Goal: Task Accomplishment & Management: Use online tool/utility

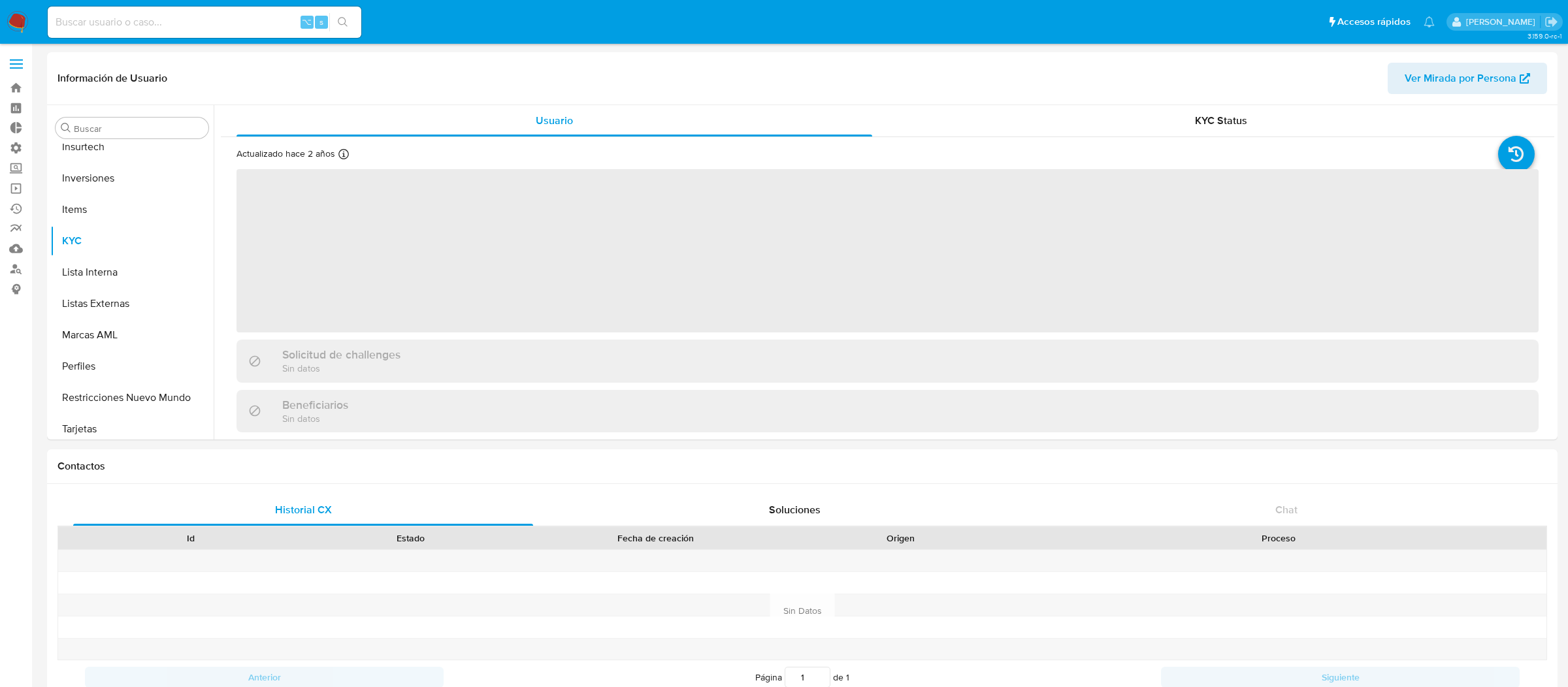
click at [261, 11] on div "⌥ s" at bounding box center [205, 23] width 313 height 31
click at [254, 21] on input at bounding box center [205, 22] width 313 height 17
paste input "287344946"
type input "287344946"
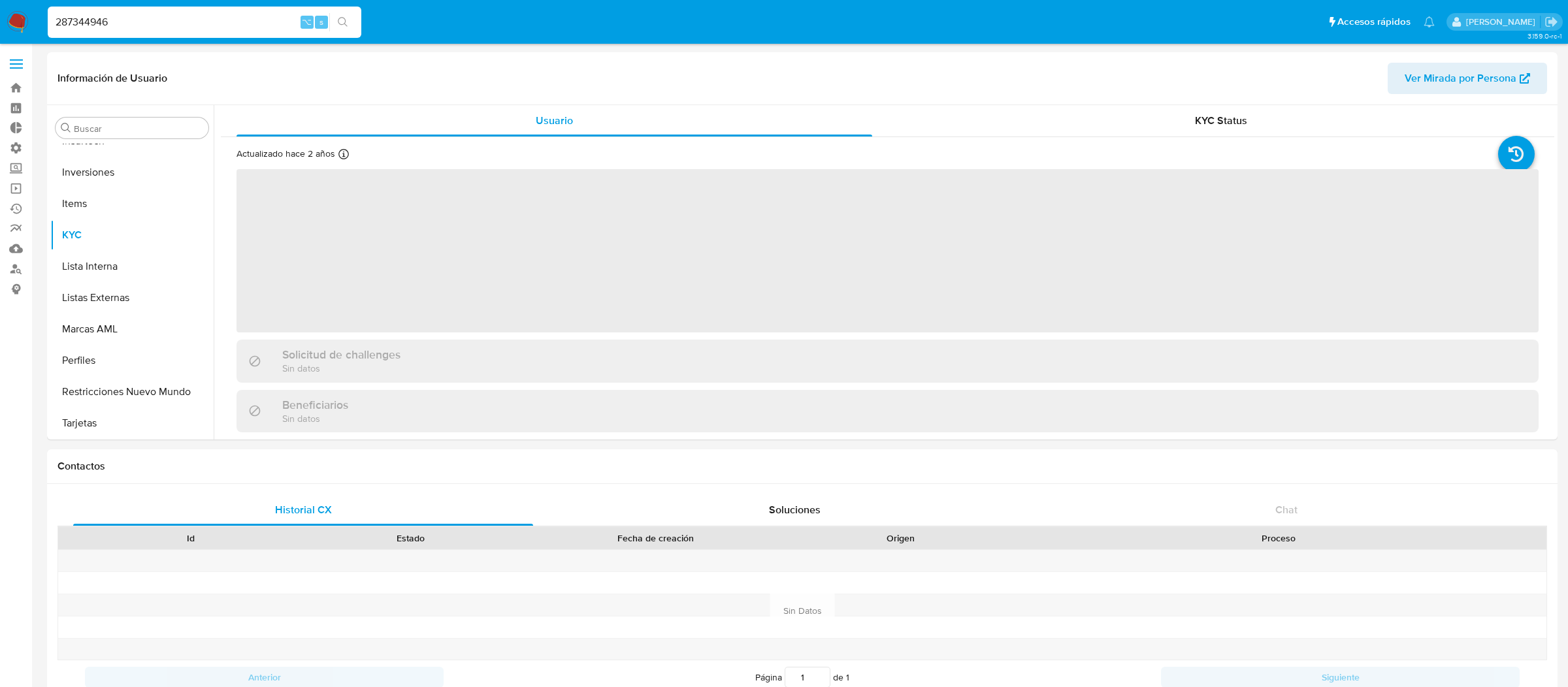
select select "10"
type input "287344946"
select select "10"
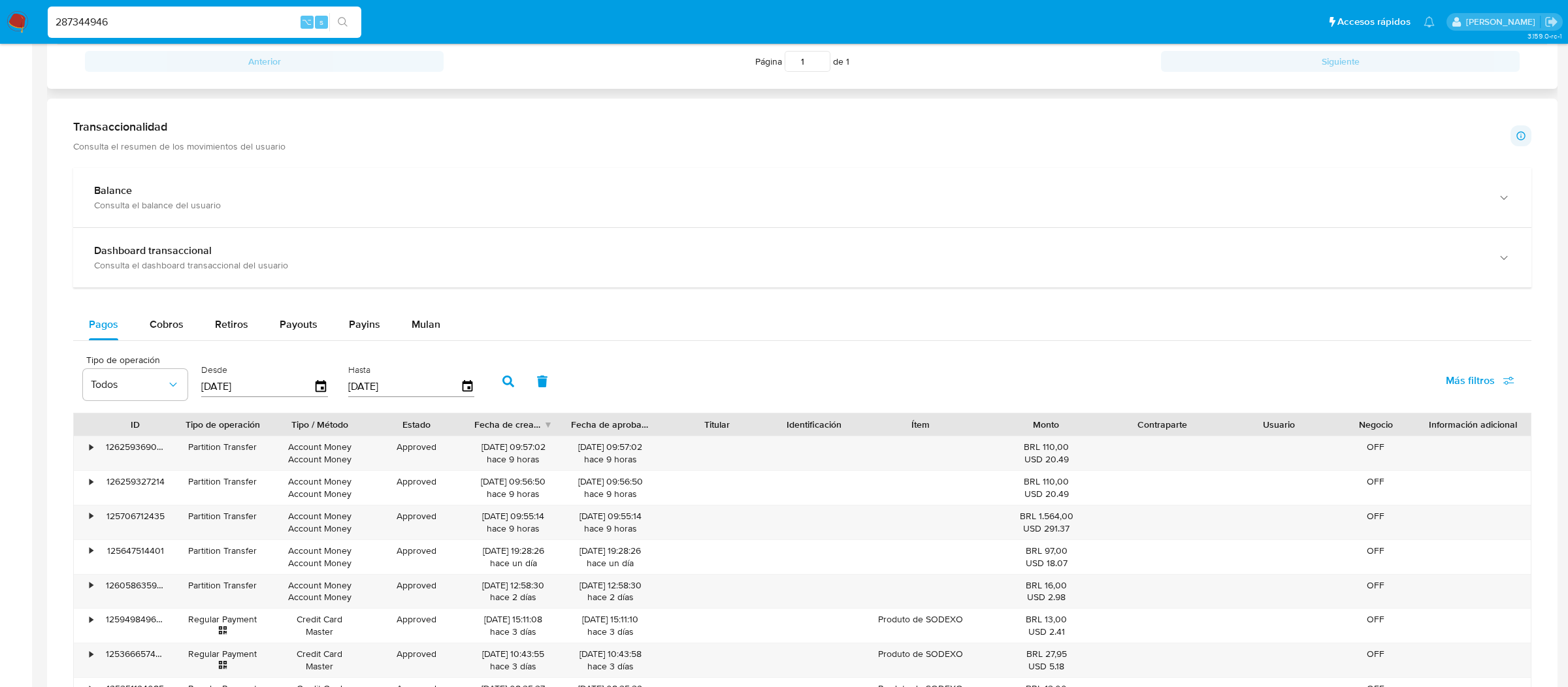
scroll to position [629, 0]
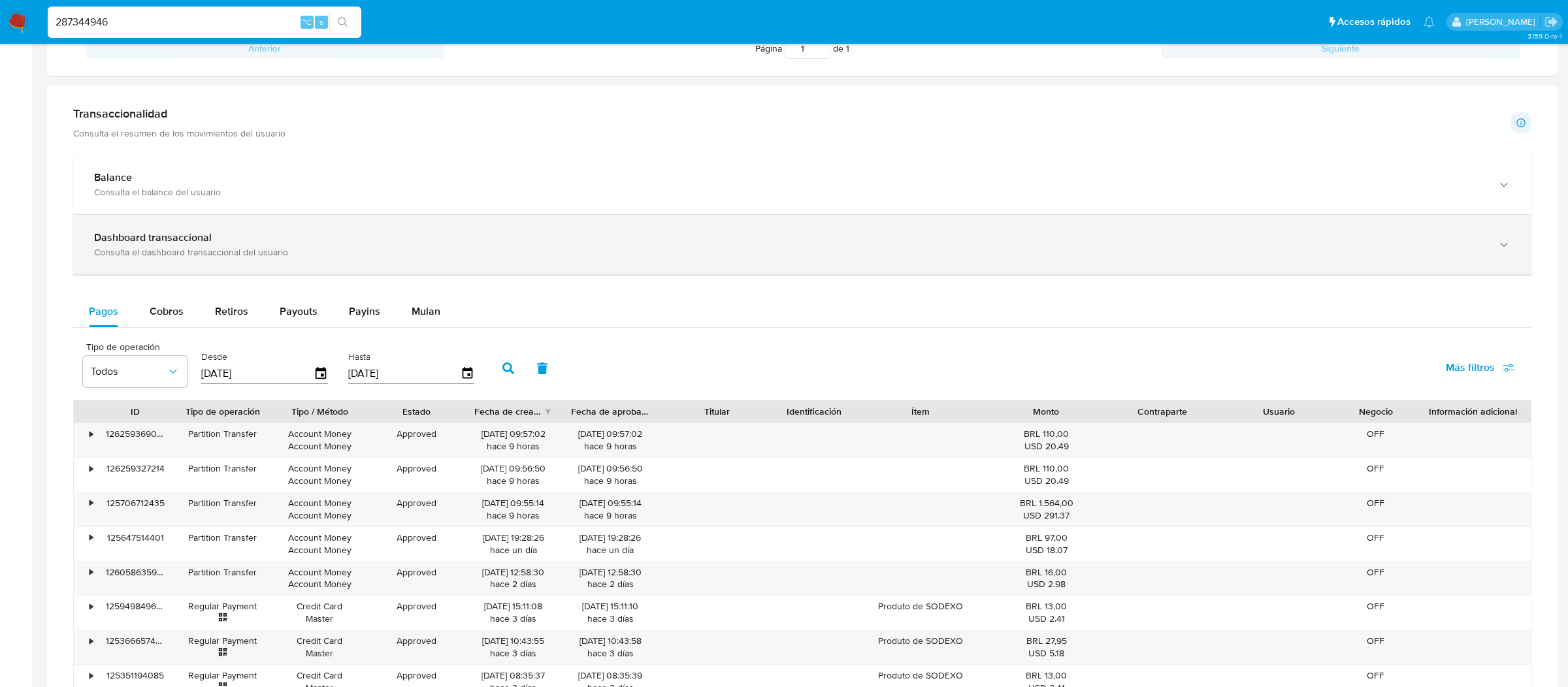
click at [395, 253] on div "Consulta el dashboard transaccional del usuario" at bounding box center [789, 252] width 1390 height 12
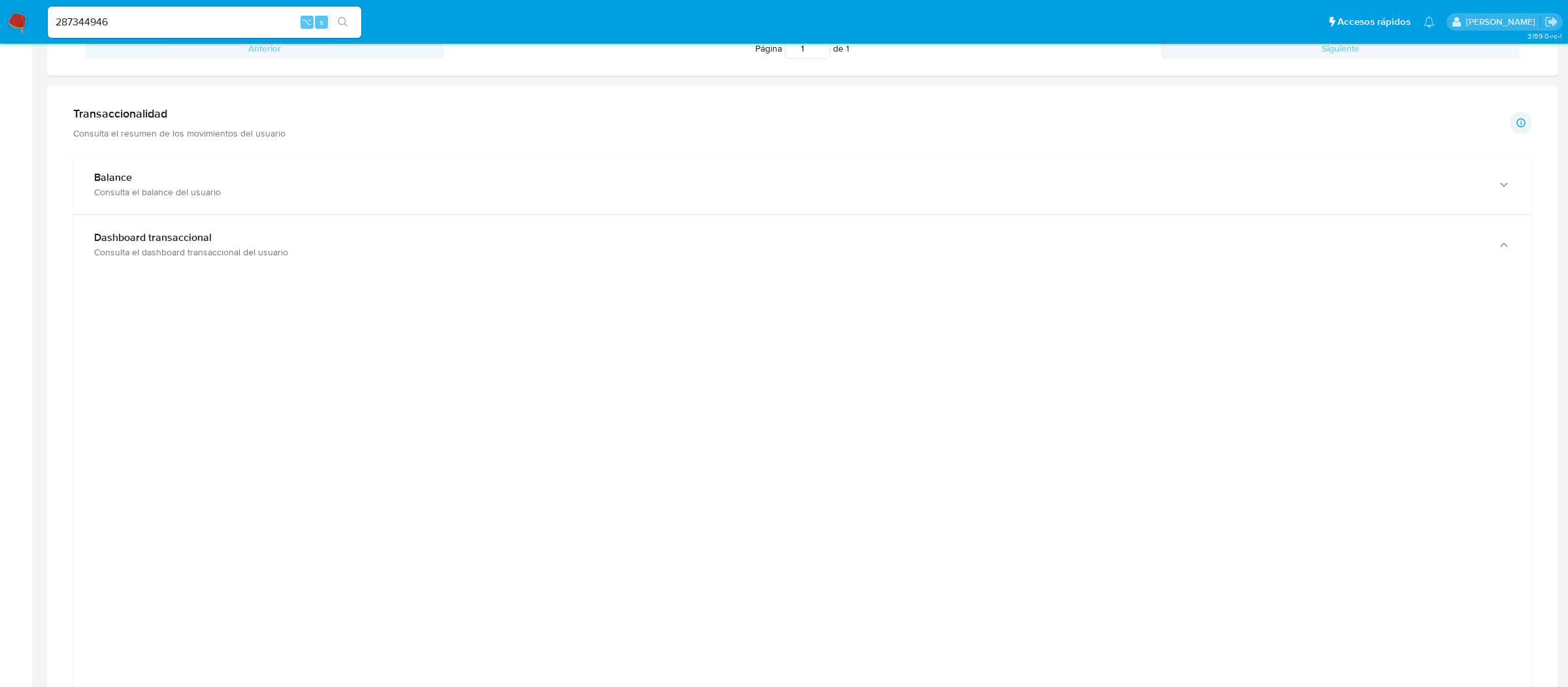
click at [264, 24] on input "287344946" at bounding box center [205, 22] width 313 height 17
paste input "165522995"
type input "165522995"
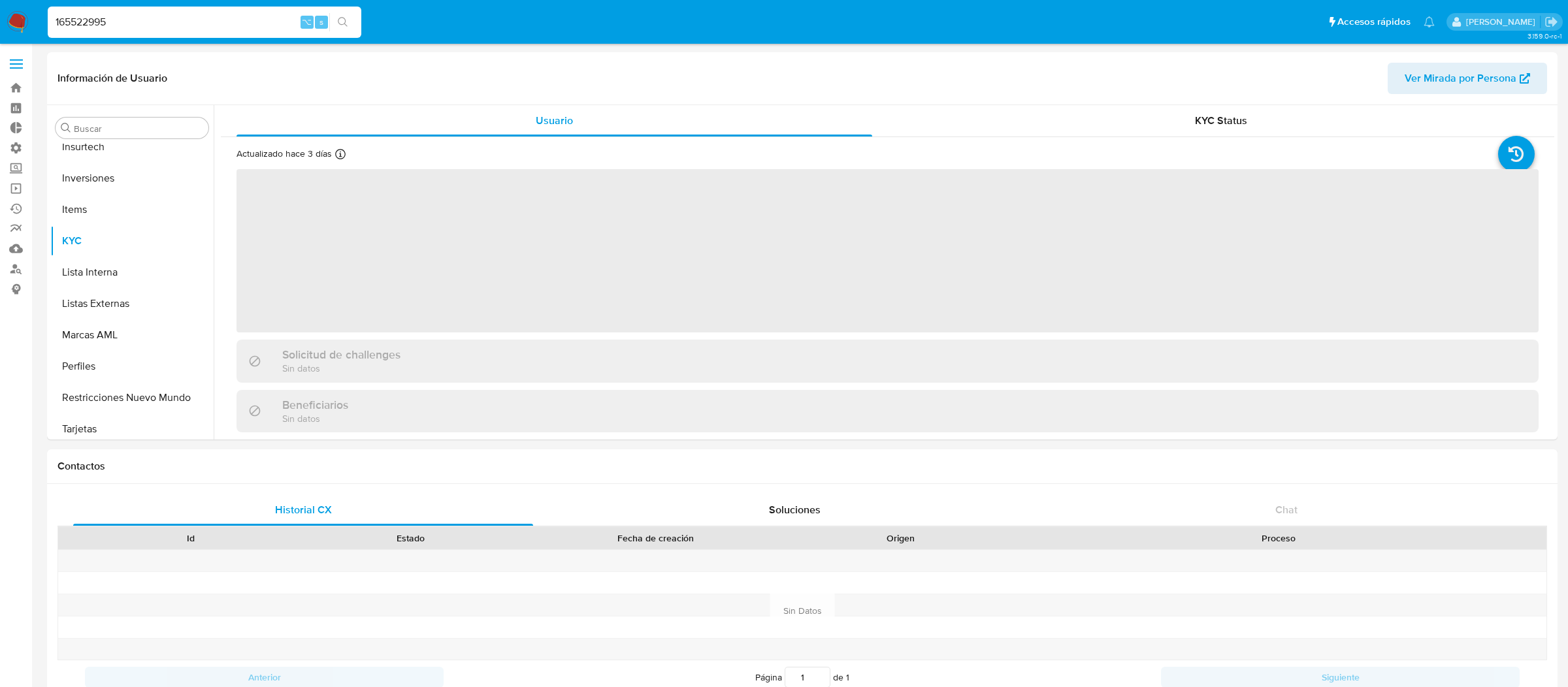
scroll to position [614, 0]
select select "10"
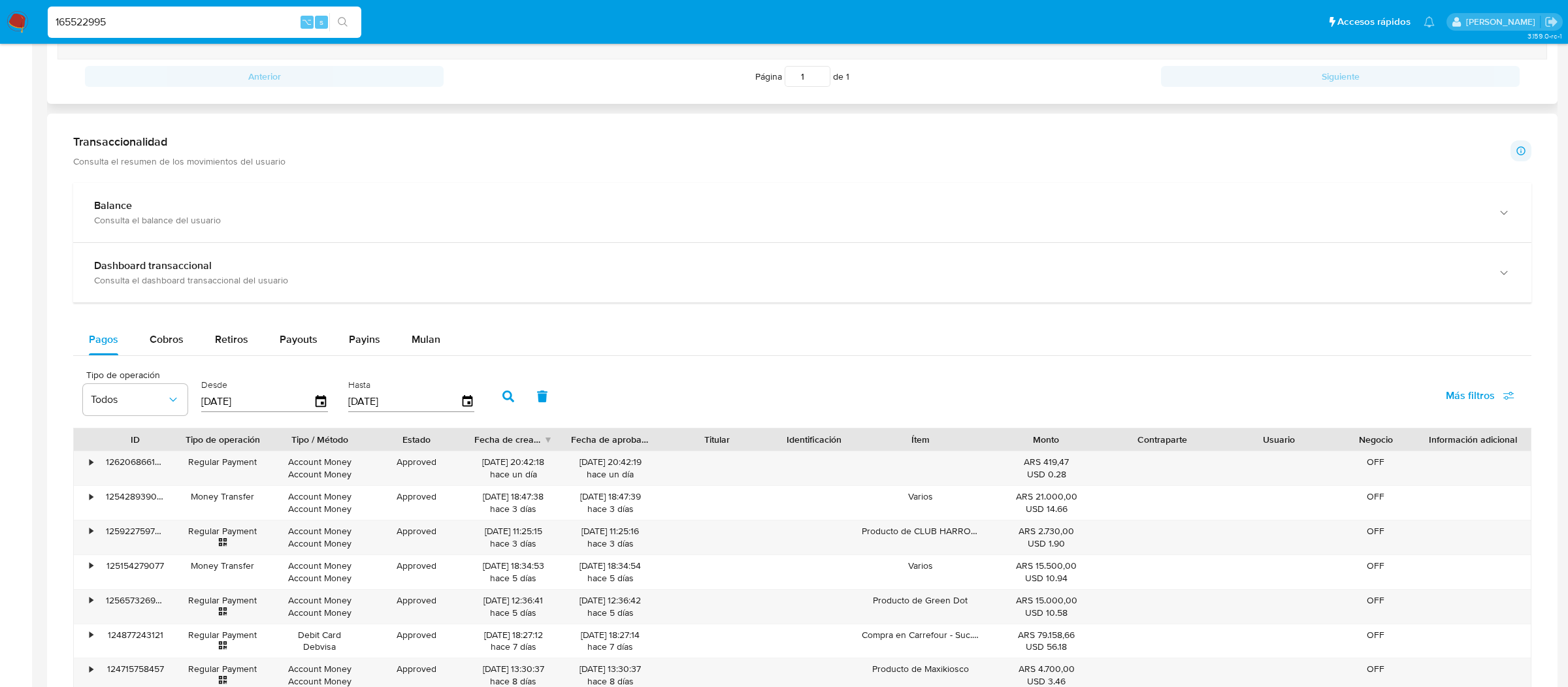
scroll to position [498, 0]
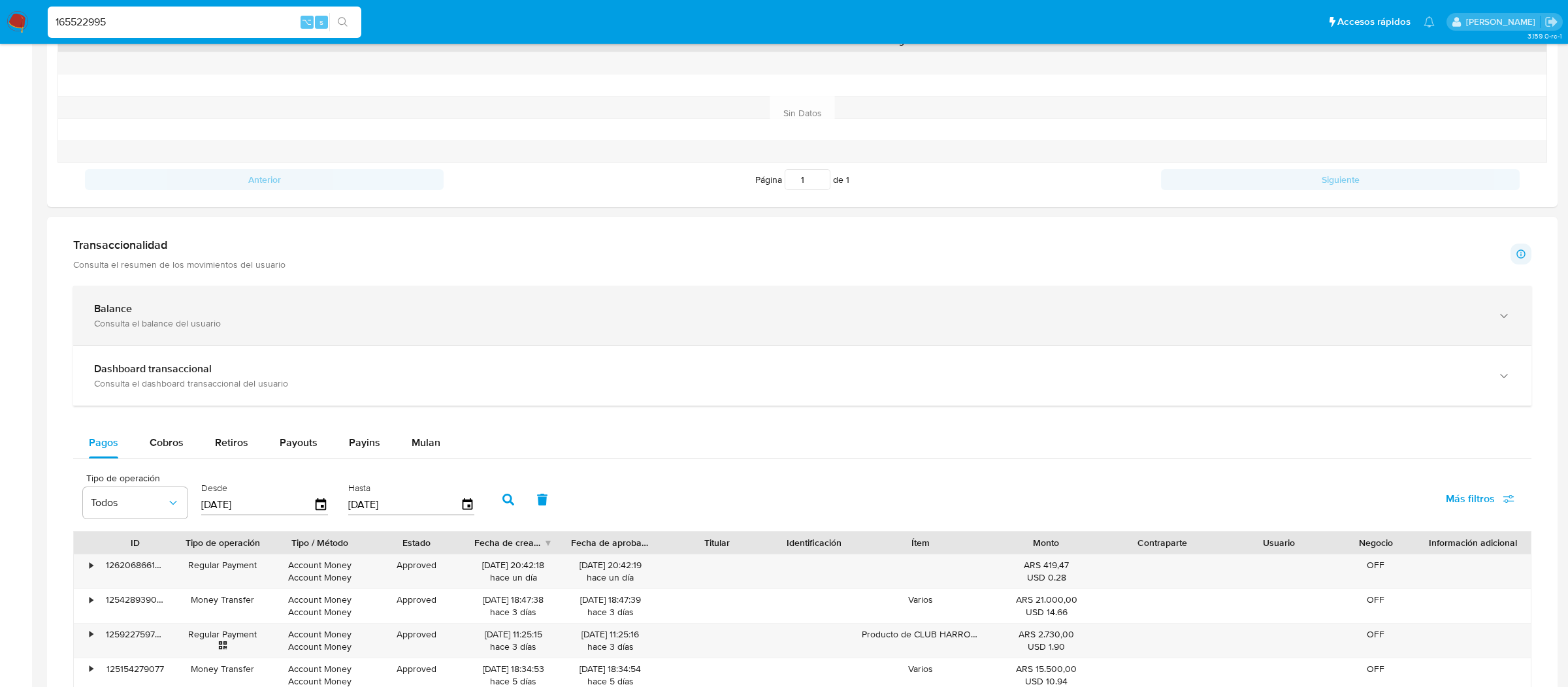
click at [233, 331] on div "Balance Consulta el balance del usuario" at bounding box center [803, 315] width 1458 height 60
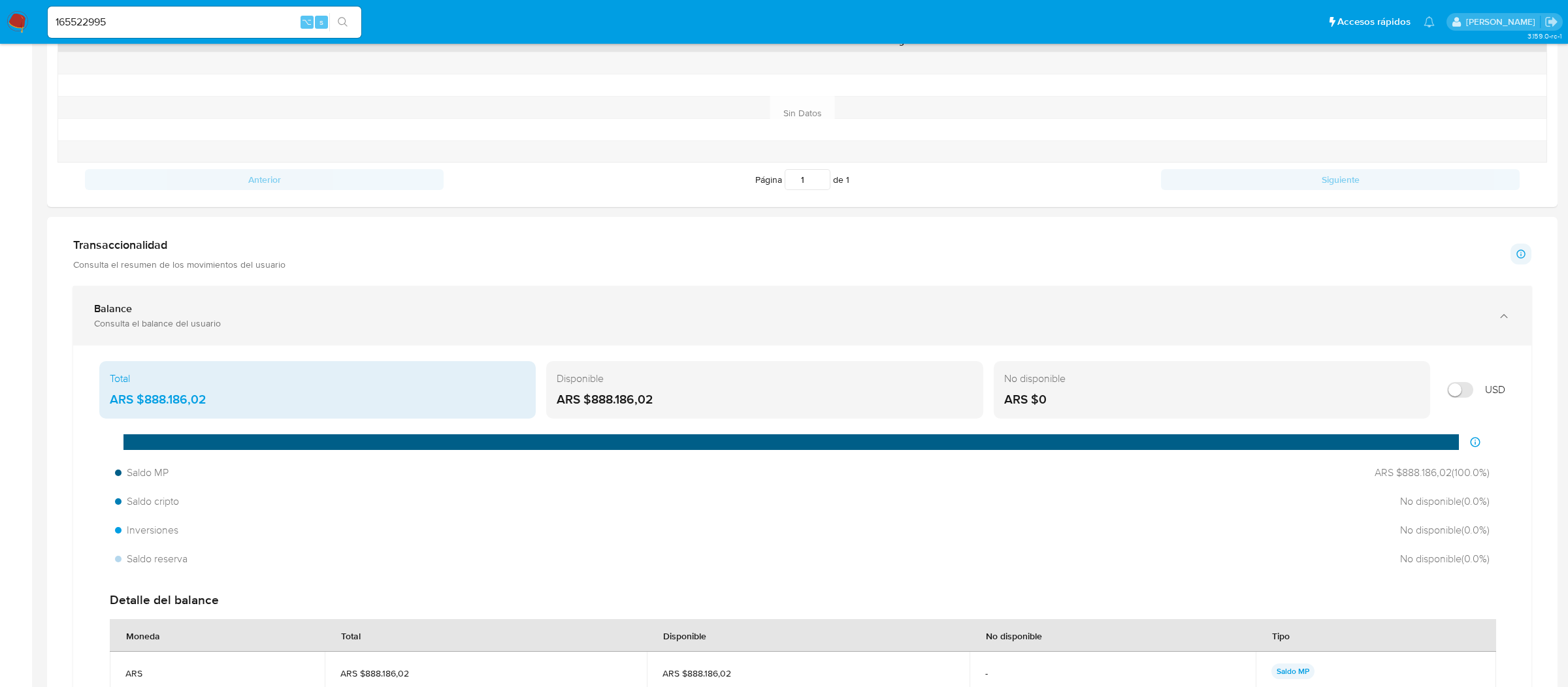
click at [249, 326] on div "Consulta el balance del usuario" at bounding box center [789, 323] width 1390 height 12
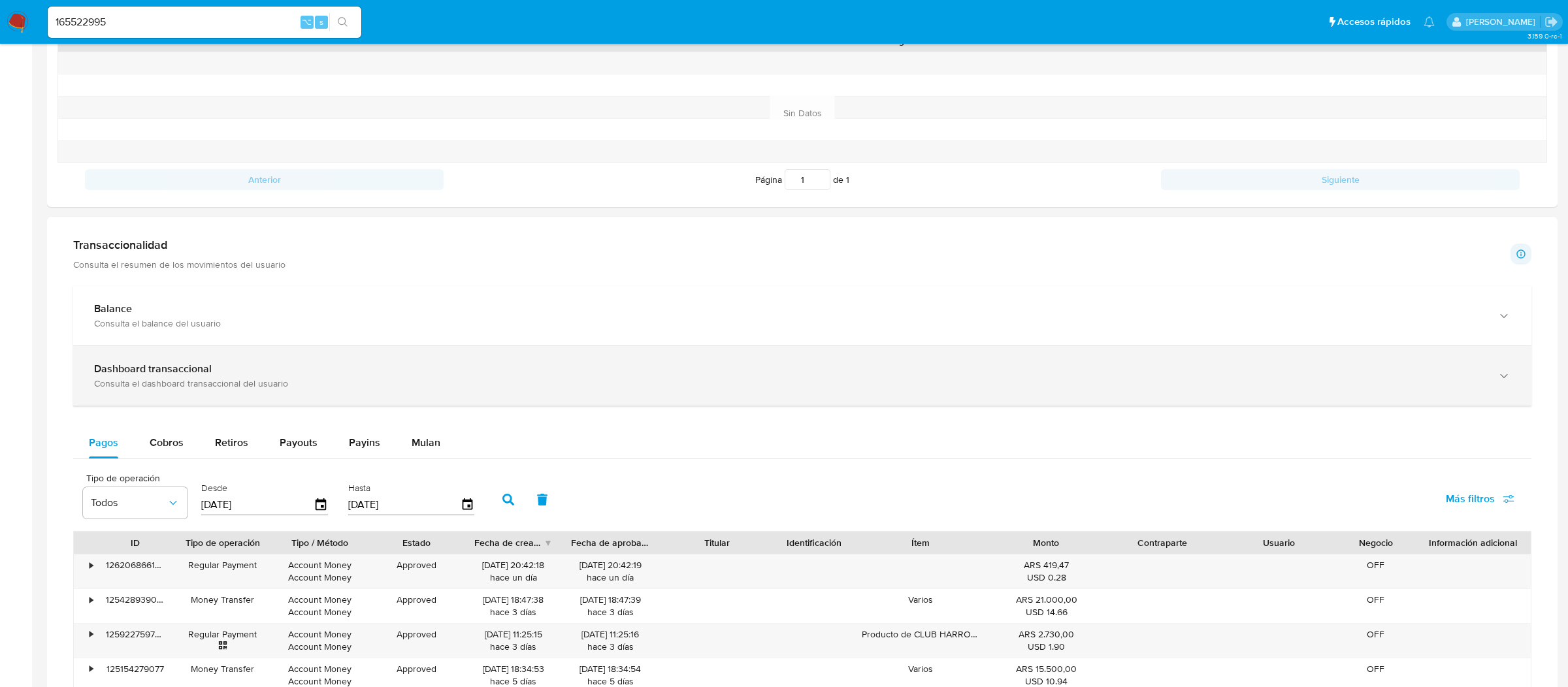
click at [241, 372] on div "Dashboard transaccional" at bounding box center [789, 368] width 1390 height 13
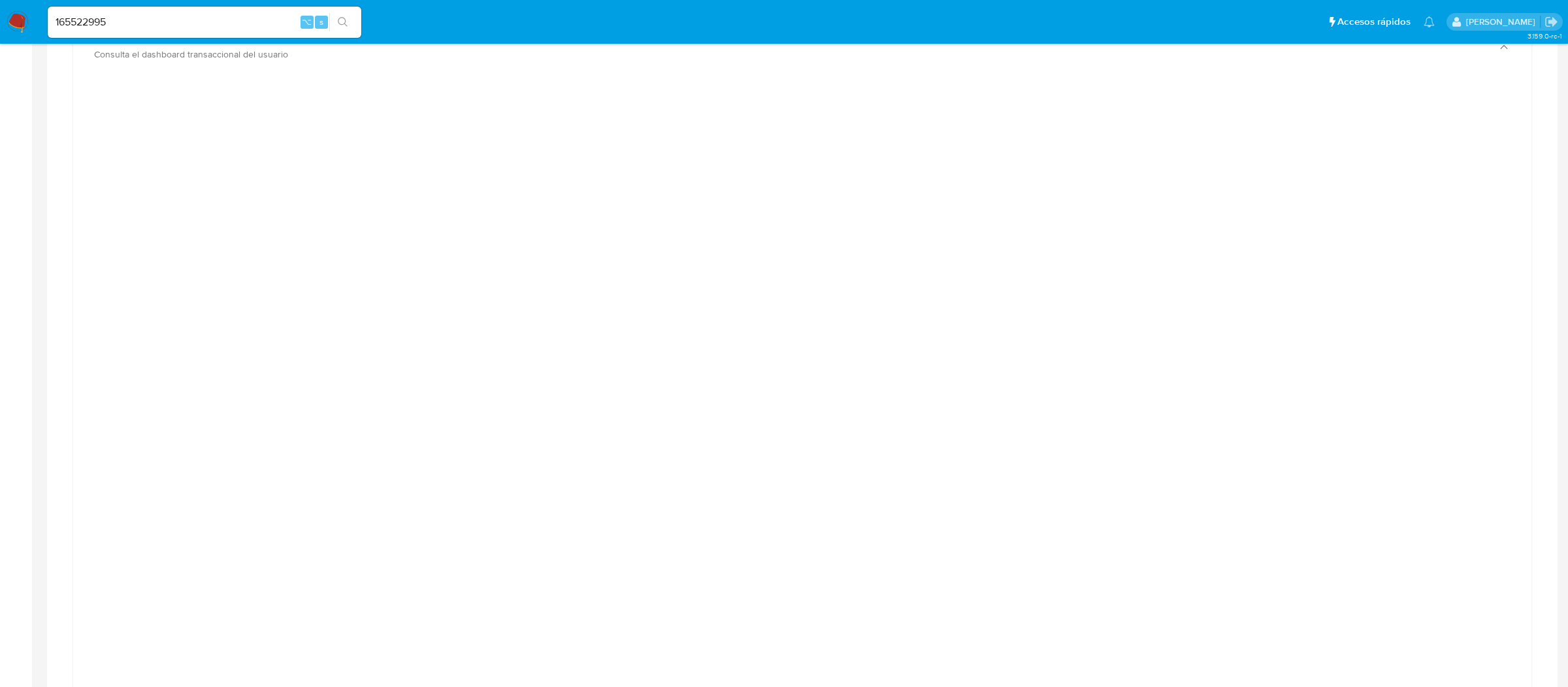
scroll to position [0, 0]
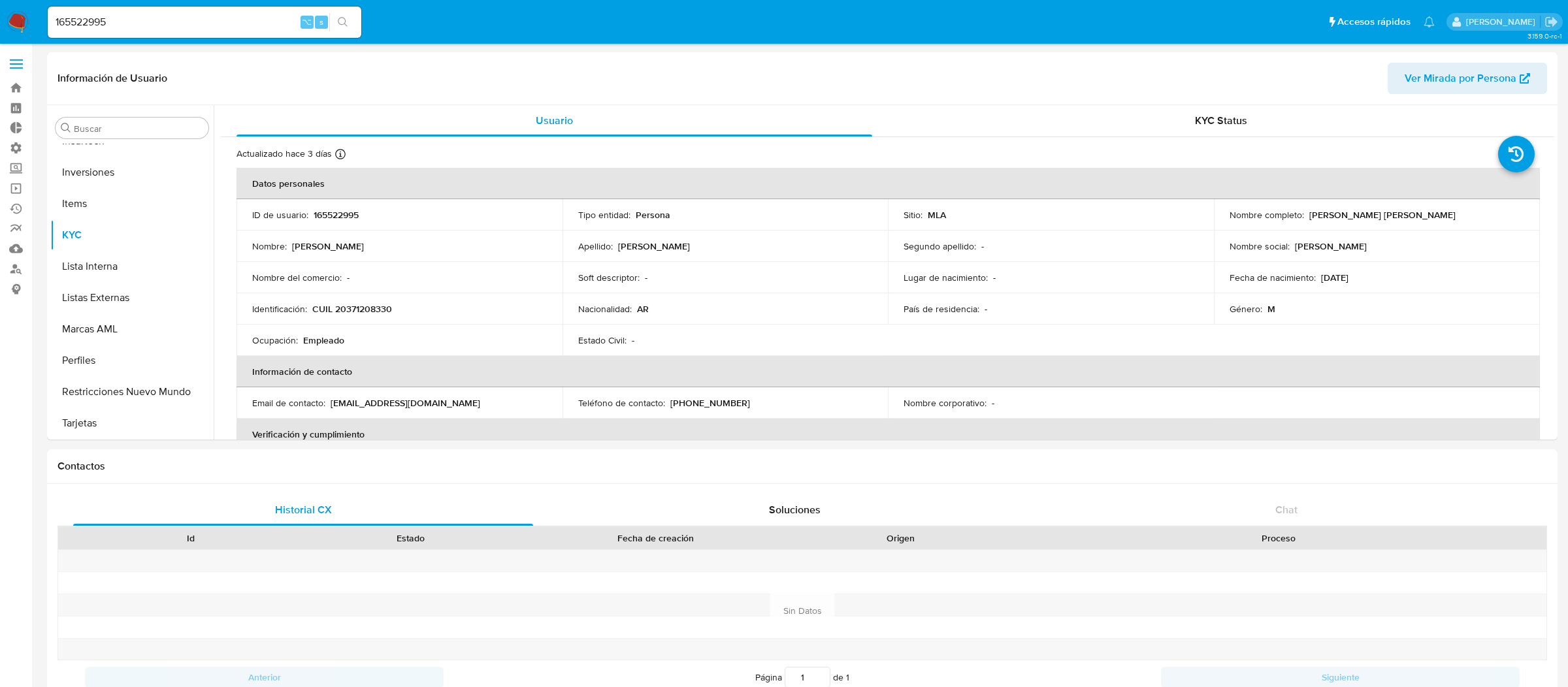
click at [18, 60] on span at bounding box center [16, 60] width 13 height 2
click at [0, 0] on input "checkbox" at bounding box center [0, 0] width 0 height 0
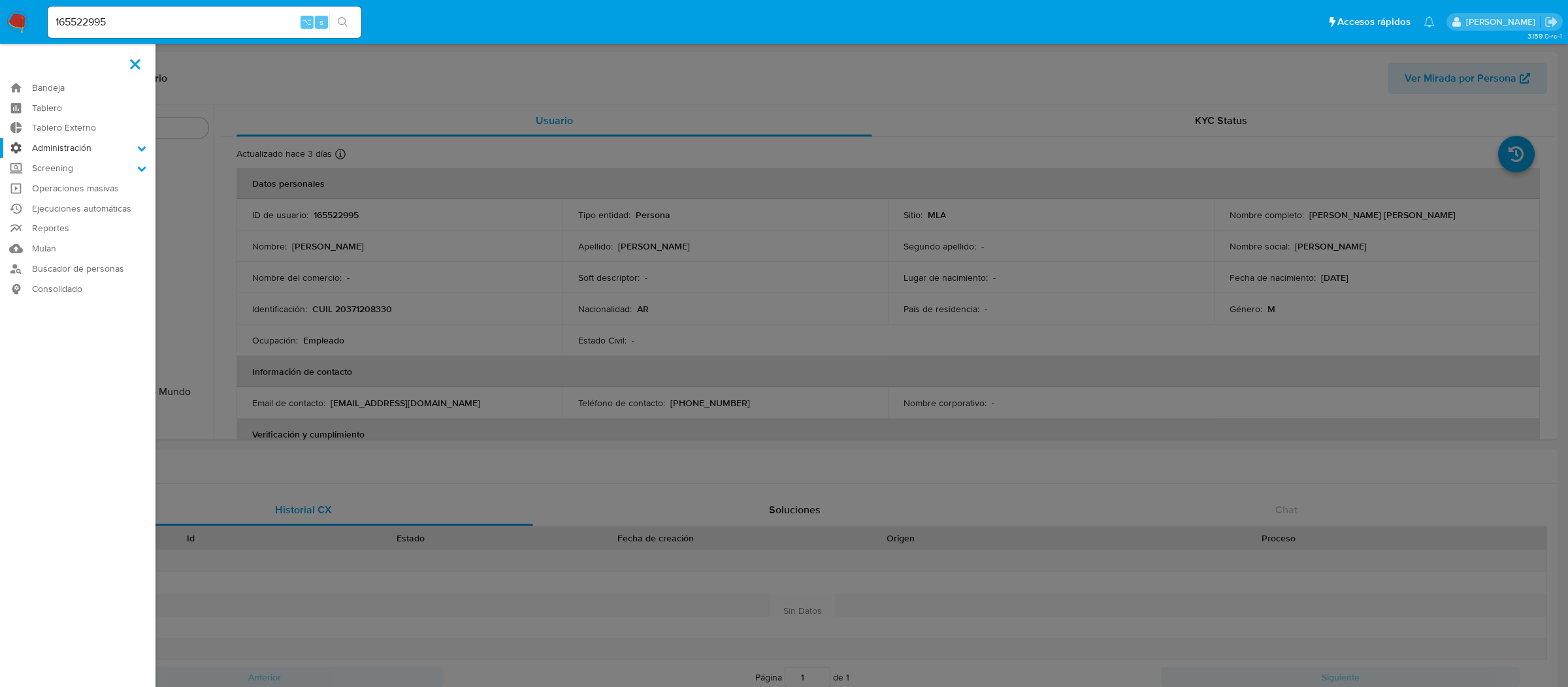
click at [44, 155] on label "Administración" at bounding box center [77, 148] width 156 height 21
click at [0, 0] on input "Administración" at bounding box center [0, 0] width 0 height 0
click at [52, 173] on link "Reglas" at bounding box center [77, 166] width 156 height 17
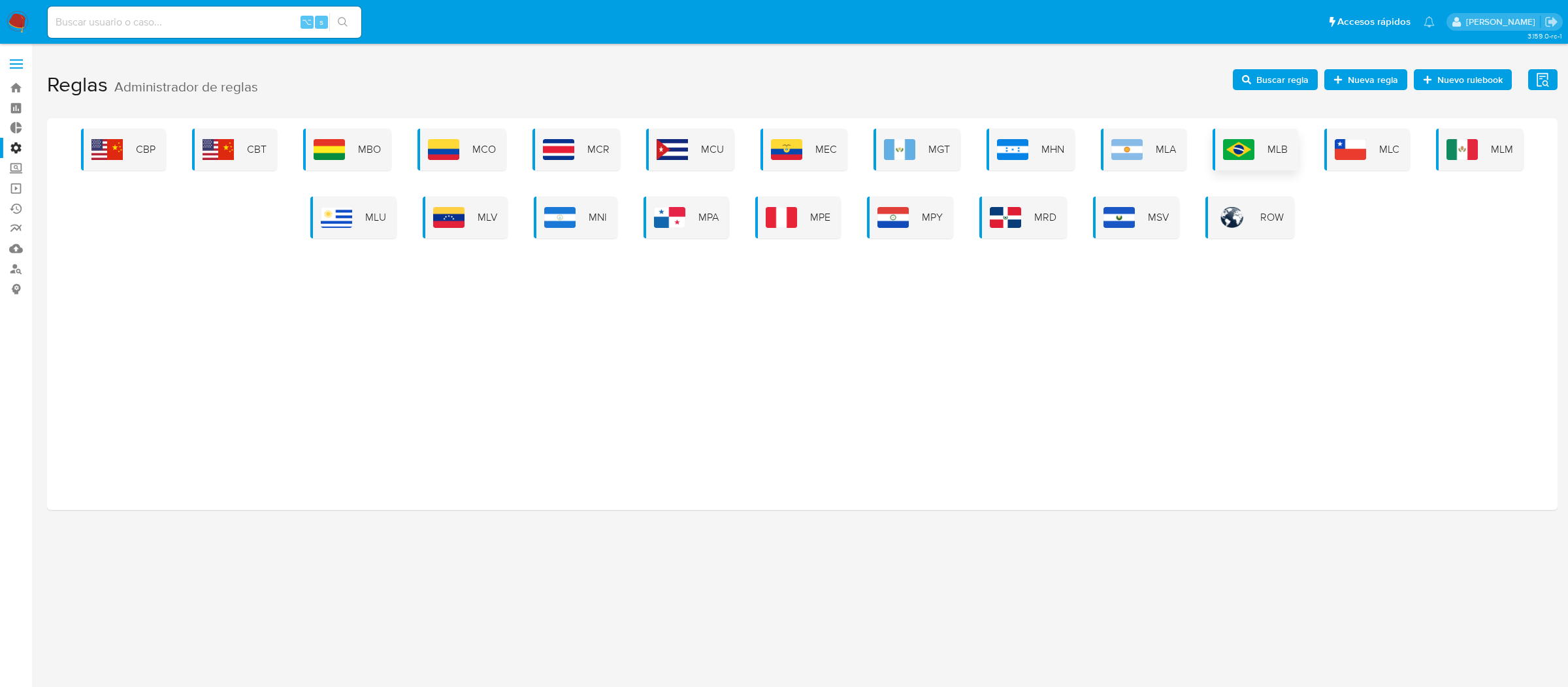
click at [1245, 161] on div "MLB" at bounding box center [1255, 150] width 85 height 42
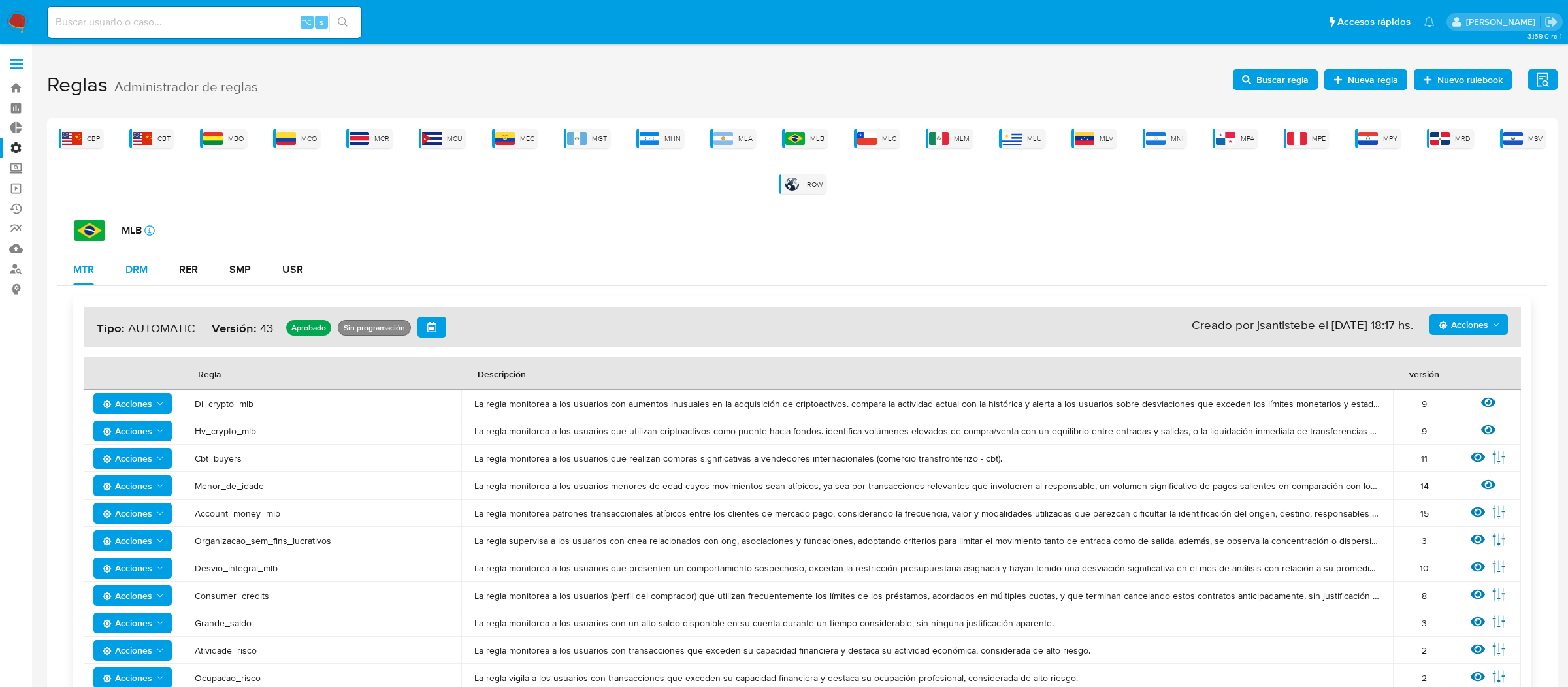
click at [159, 278] on button "DRM" at bounding box center [136, 270] width 54 height 31
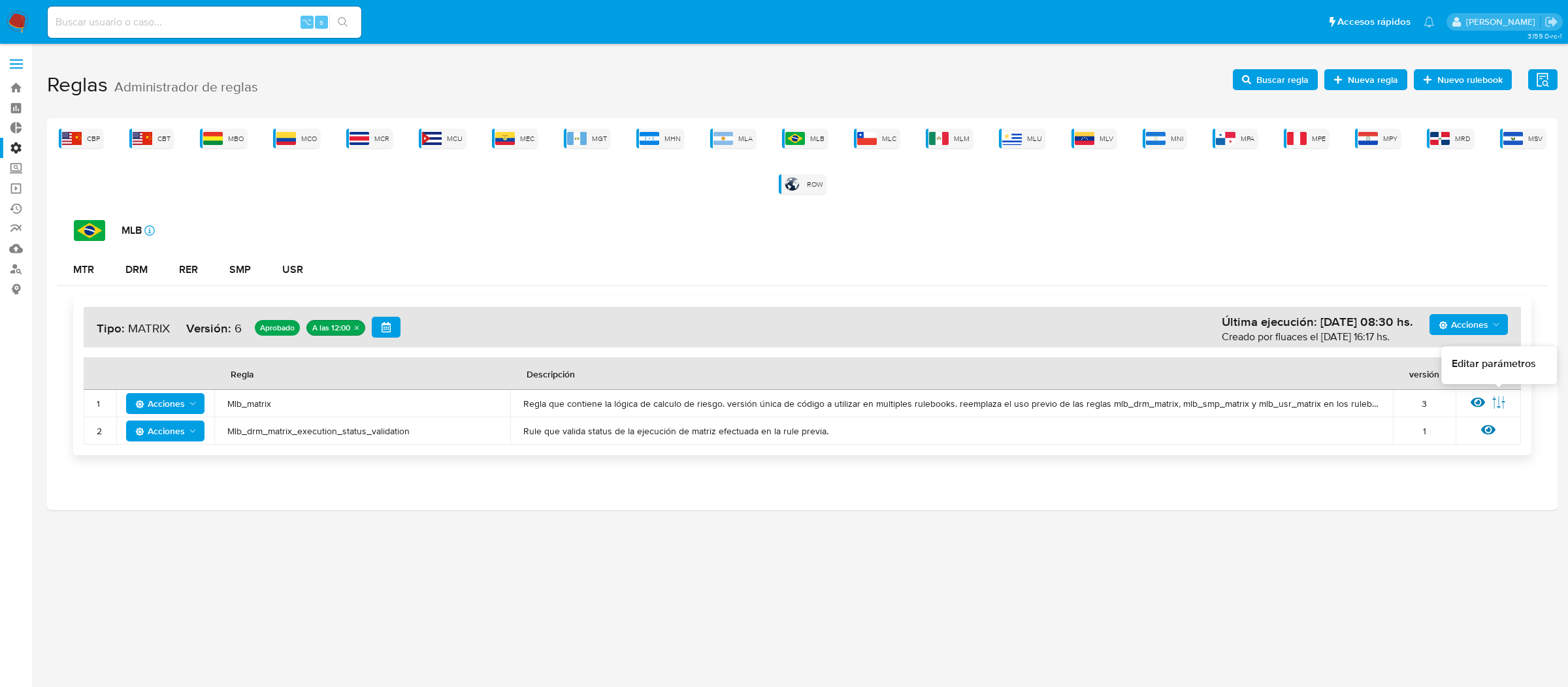
click at [1483, 396] on icon at bounding box center [1478, 402] width 15 height 15
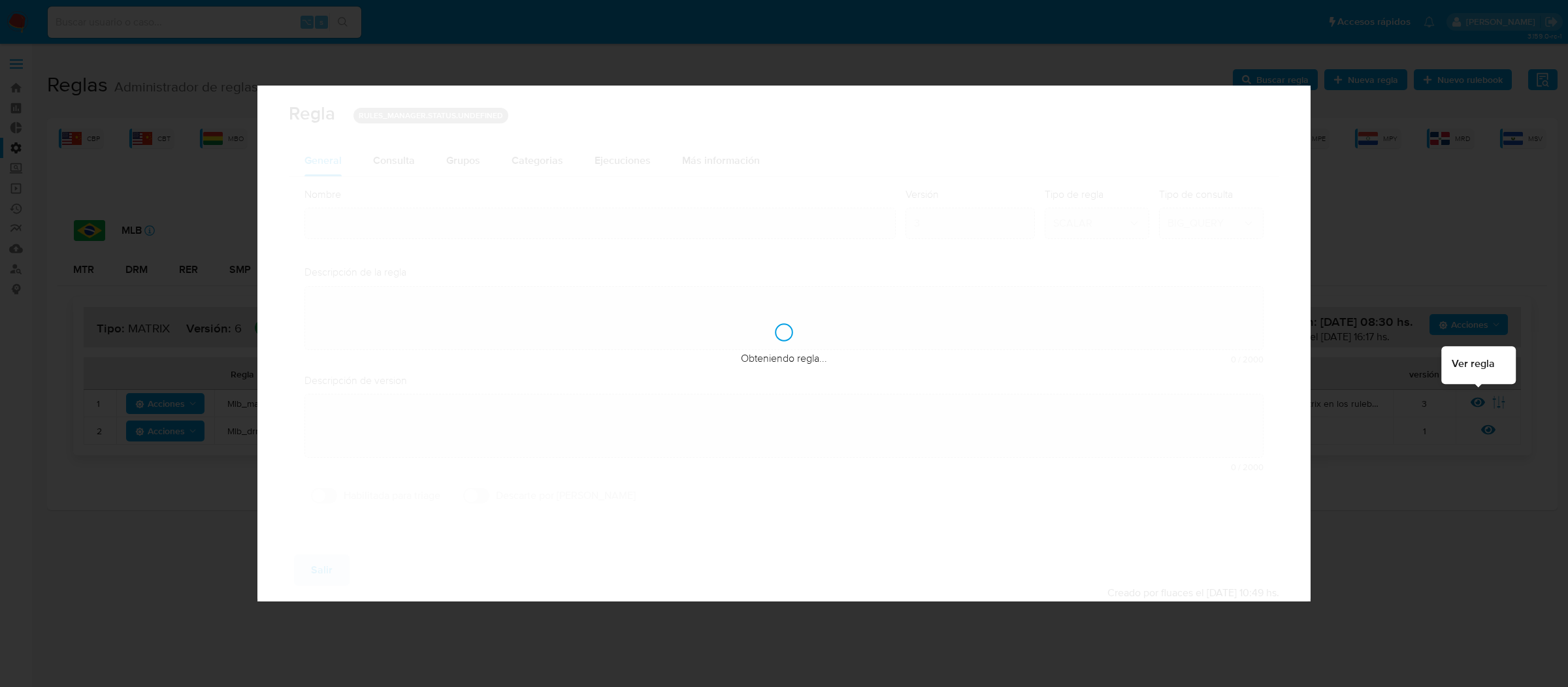
type input "Mlb_matrix"
type textarea "Regla que contiene la lógica de calculo de riesgo. versión única de código a ut…"
type textarea "Ppld-6102 - modificación de queries para exceptuar payments de movimientos de p…"
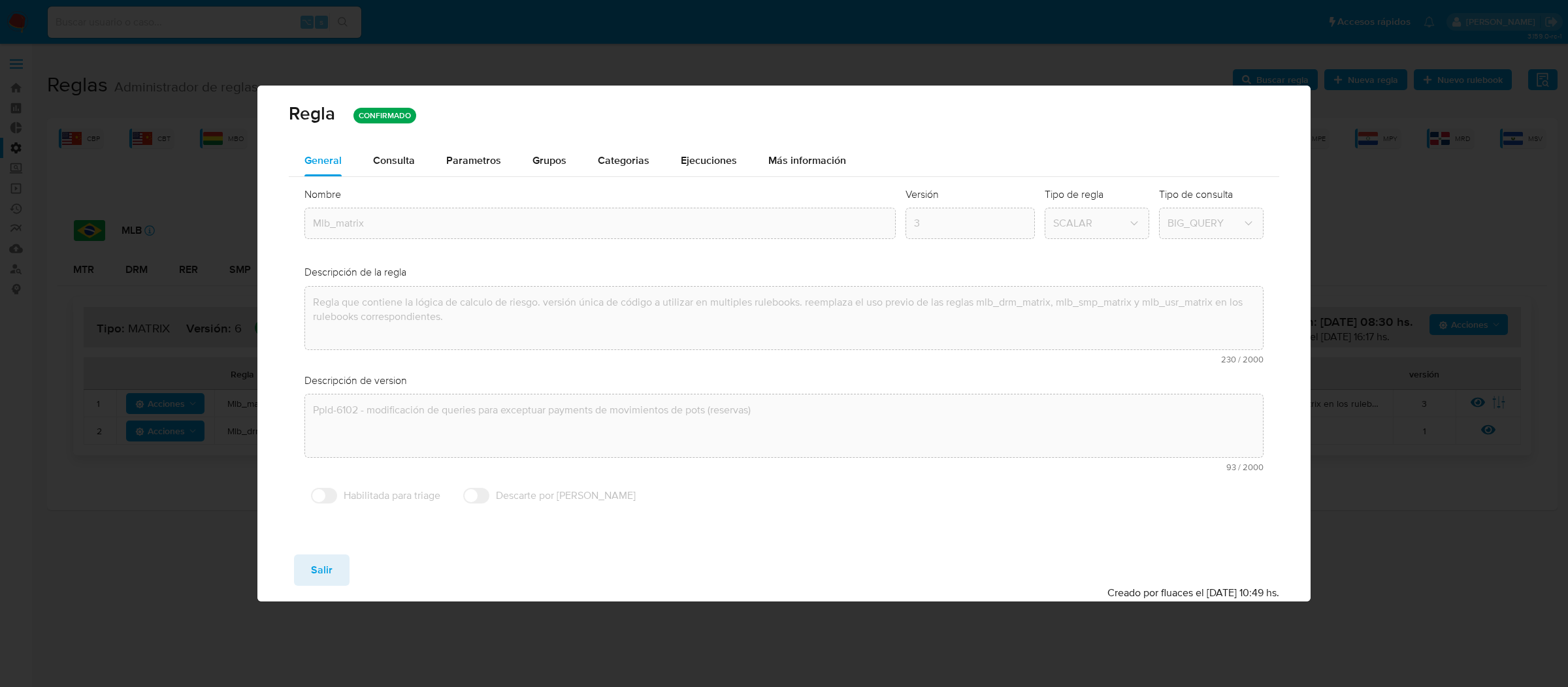
drag, startPoint x: 406, startPoint y: 157, endPoint x: 1288, endPoint y: 252, distance: 887.1
click at [406, 157] on span "Consulta" at bounding box center [393, 160] width 42 height 15
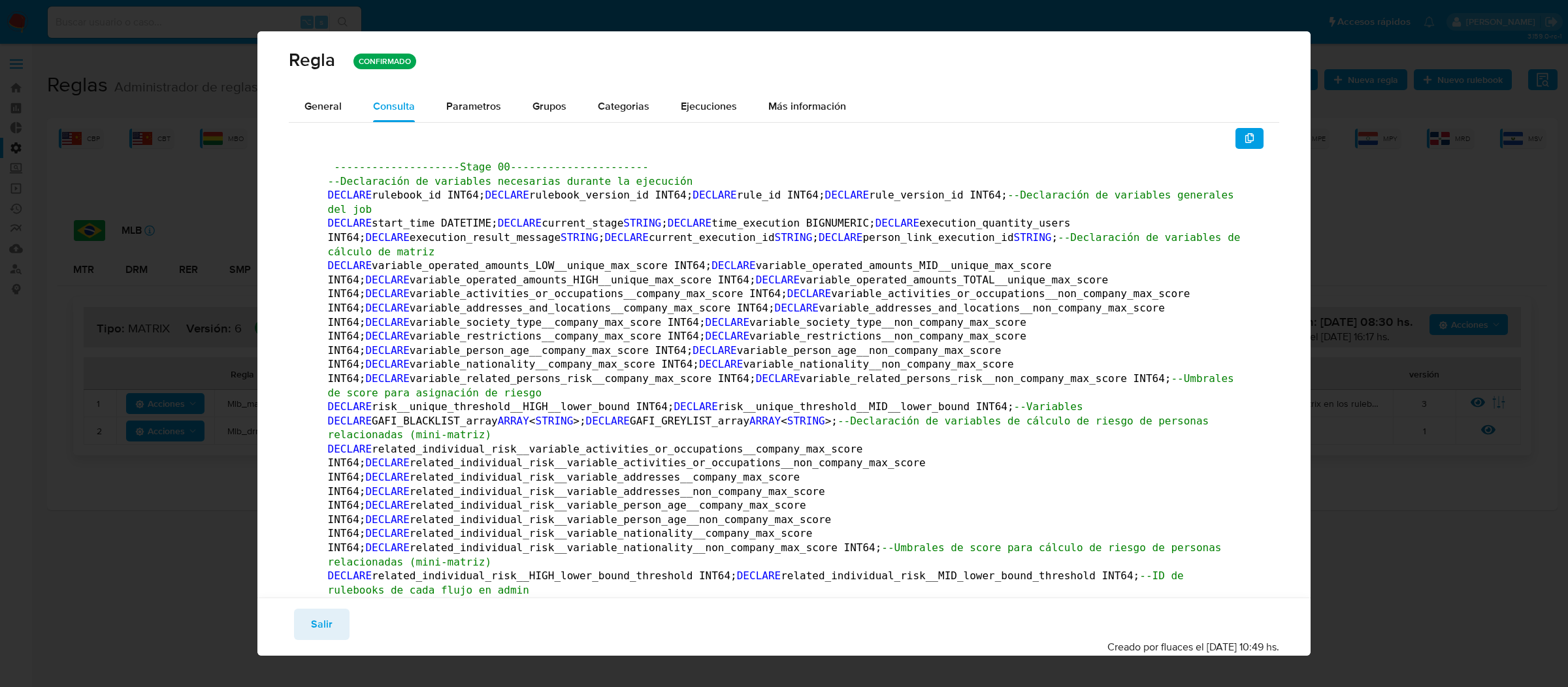
click at [1257, 138] on button "button" at bounding box center [1249, 138] width 28 height 21
